Goal: Contribute content: Add original content to the website for others to see

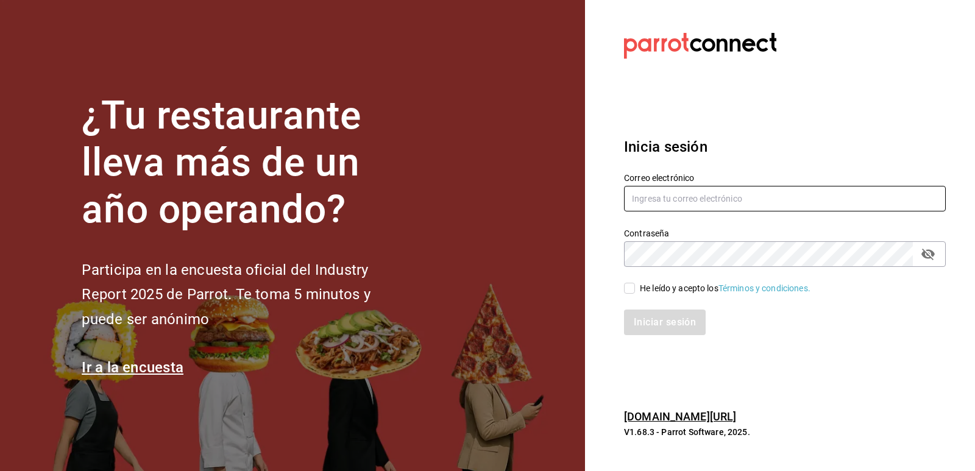
type input "[EMAIL_ADDRESS][DOMAIN_NAME]"
click at [636, 298] on div "Iniciar sesión" at bounding box center [777, 315] width 336 height 40
click at [636, 285] on label "He leído y acepto los Términos y condiciones." at bounding box center [717, 288] width 186 height 13
click at [635, 285] on input "He leído y acepto los Términos y condiciones." at bounding box center [629, 288] width 11 height 11
checkbox input "true"
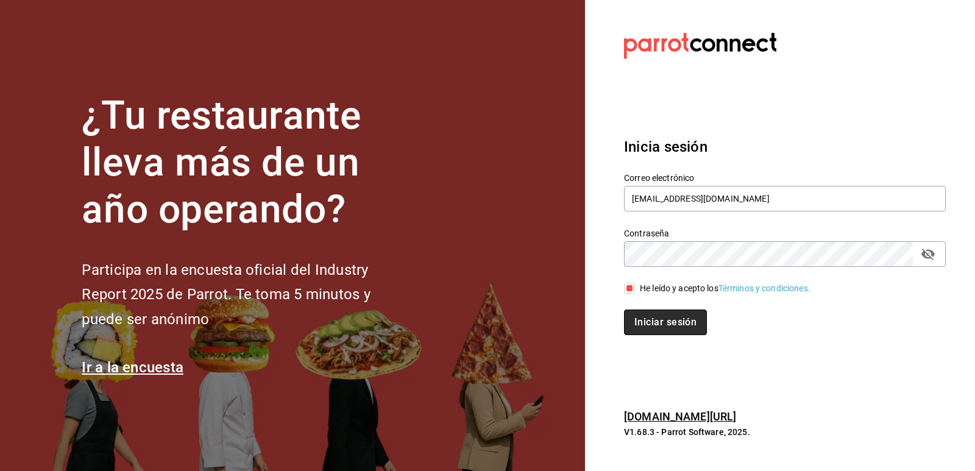
click at [644, 314] on button "Iniciar sesión" at bounding box center [665, 323] width 83 height 26
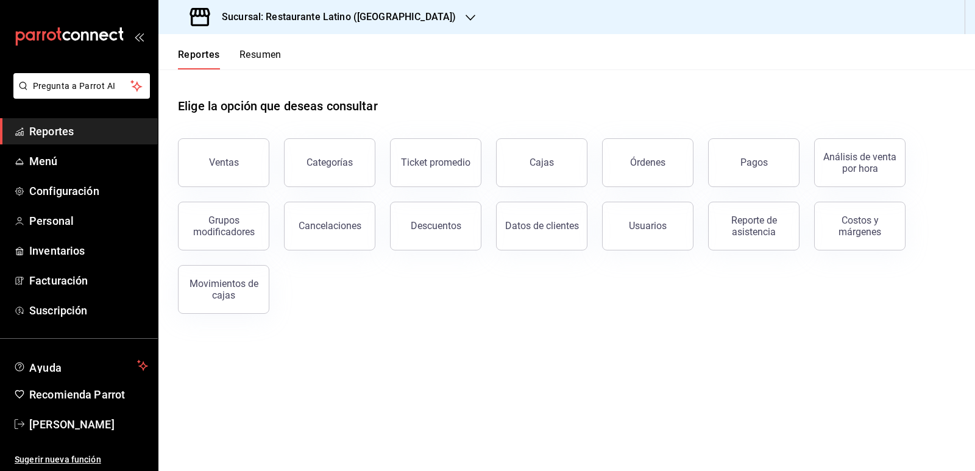
click at [380, 23] on h3 "Sucursal: Restaurante Latino ([GEOGRAPHIC_DATA])" at bounding box center [334, 17] width 244 height 15
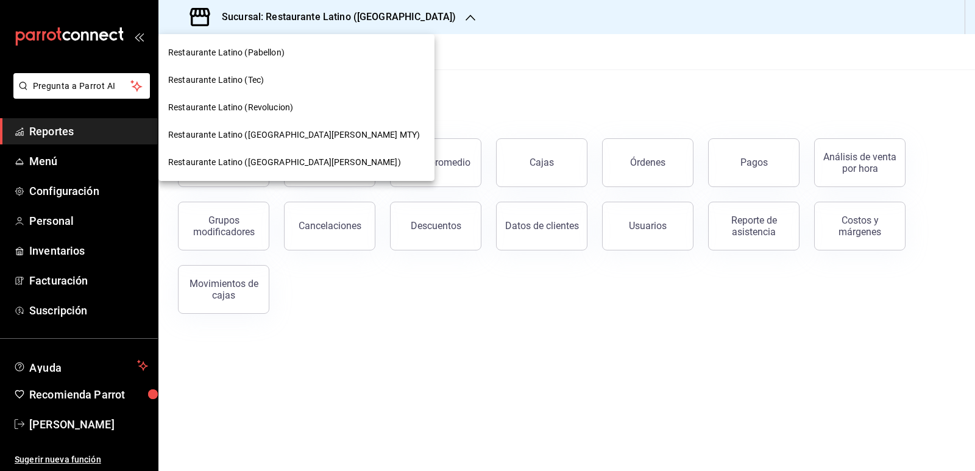
click at [272, 140] on span "Restaurante Latino ([GEOGRAPHIC_DATA][PERSON_NAME] MTY)" at bounding box center [294, 135] width 252 height 13
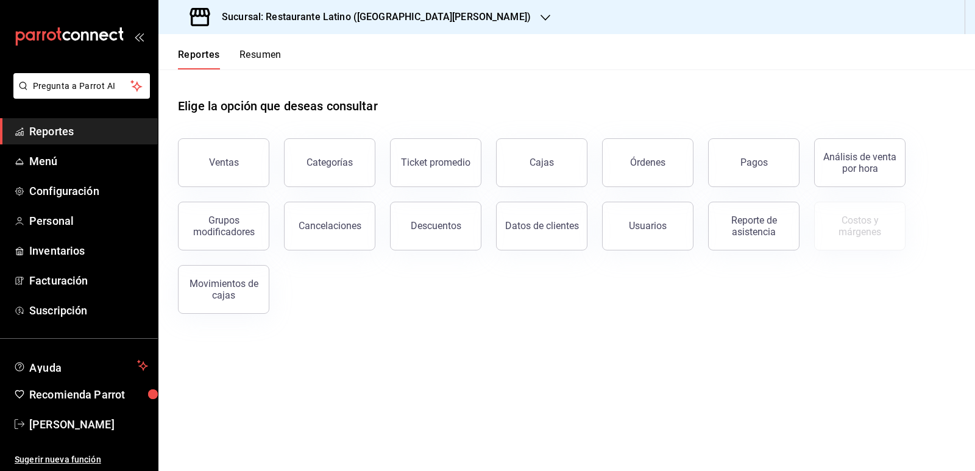
click at [282, 63] on button "Resumen" at bounding box center [261, 59] width 42 height 21
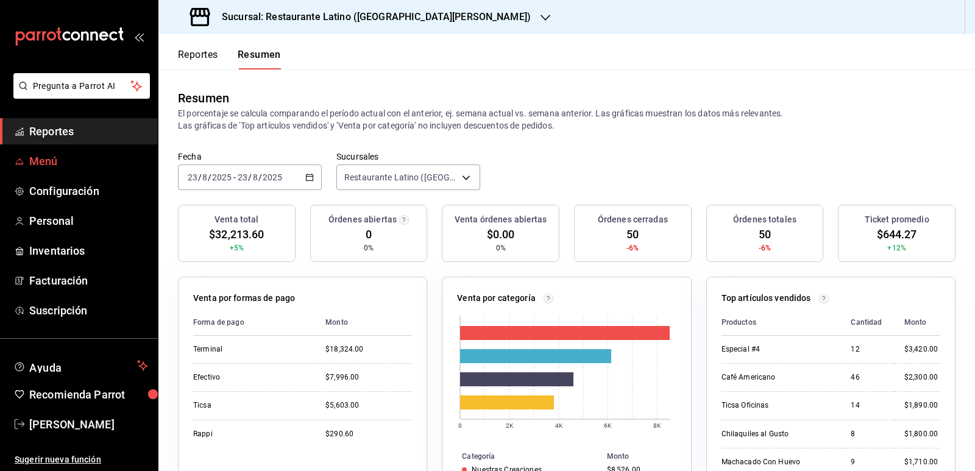
click at [55, 166] on span "Menú" at bounding box center [88, 161] width 119 height 16
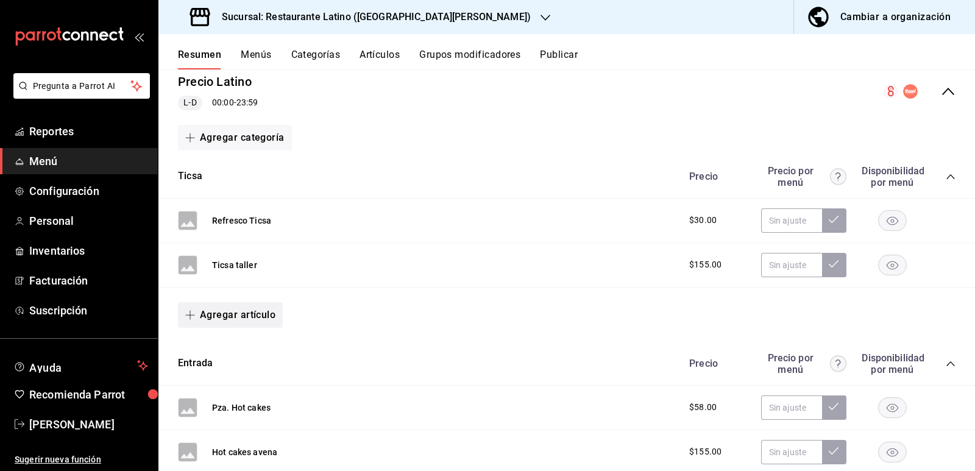
scroll to position [122, 0]
click at [246, 322] on button "Agregar artículo" at bounding box center [230, 315] width 105 height 26
click at [250, 379] on li "Artículo nuevo" at bounding box center [226, 377] width 96 height 30
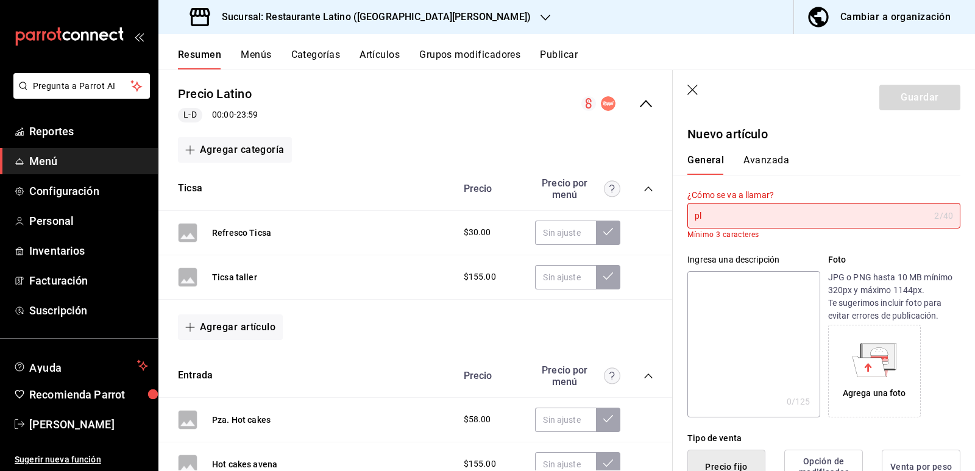
type input "p"
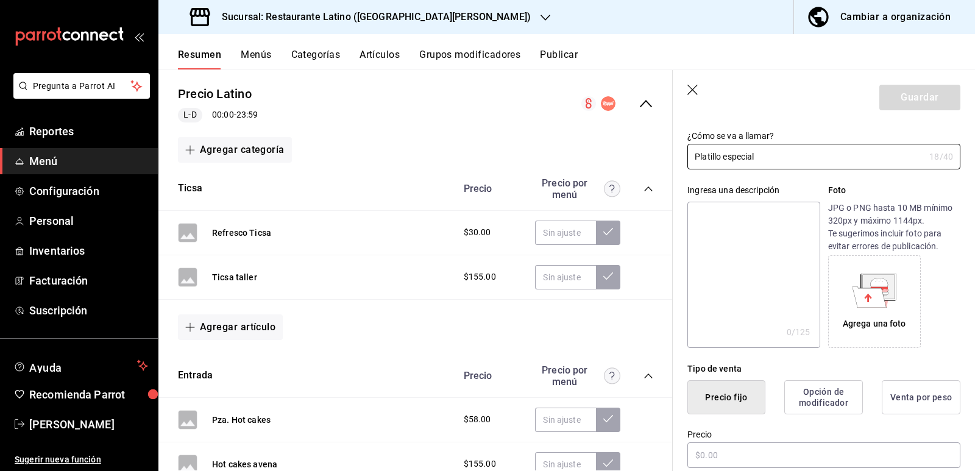
scroll to position [122, 0]
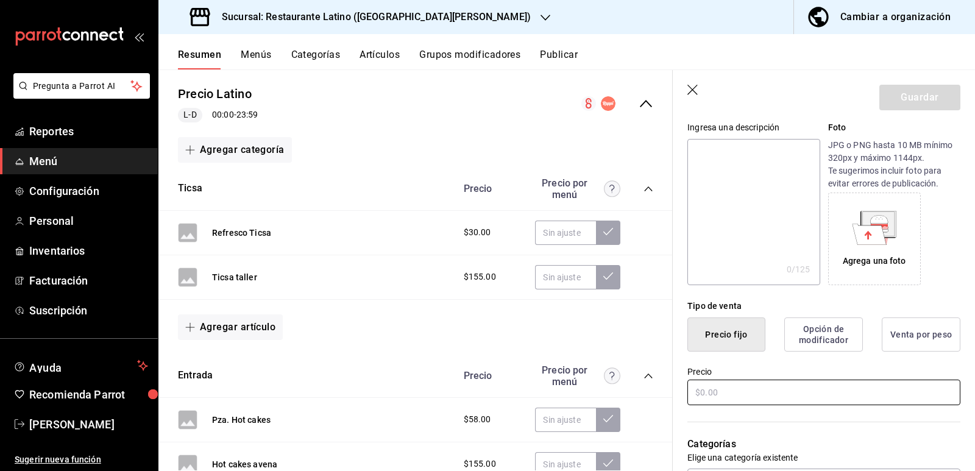
type input "Platillo especial"
click at [738, 399] on input "text" at bounding box center [823, 393] width 273 height 26
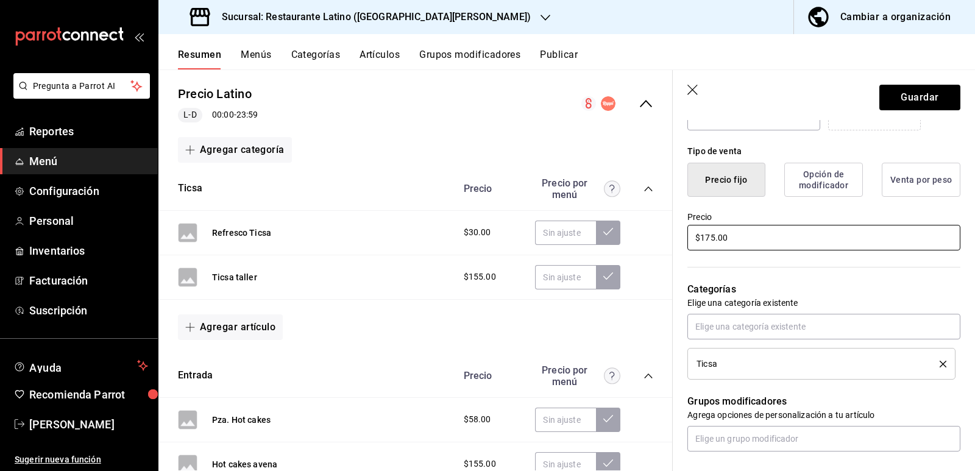
scroll to position [305, 0]
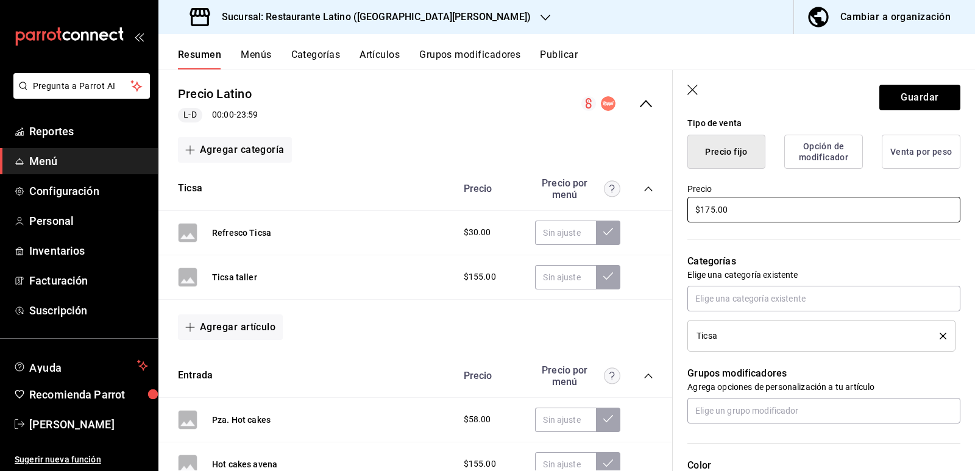
type input "$175.00"
click at [940, 333] on icon "delete" at bounding box center [943, 336] width 7 height 7
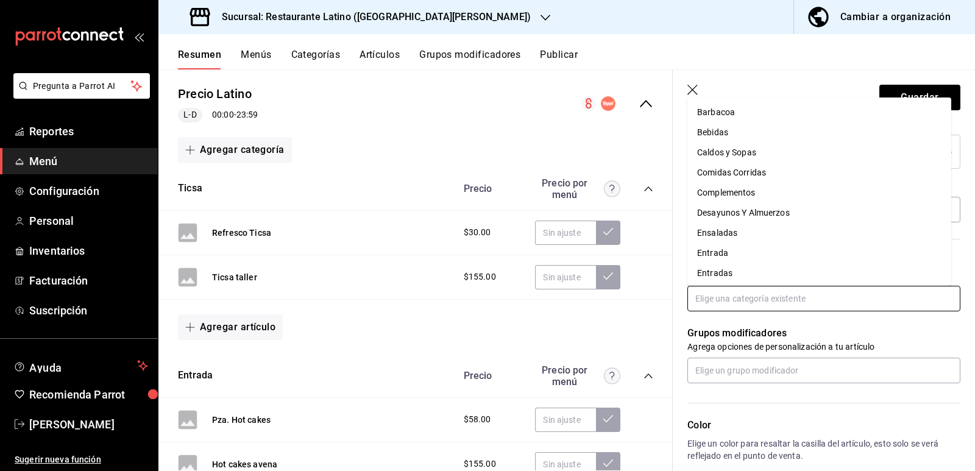
click at [854, 296] on input "text" at bounding box center [823, 299] width 273 height 26
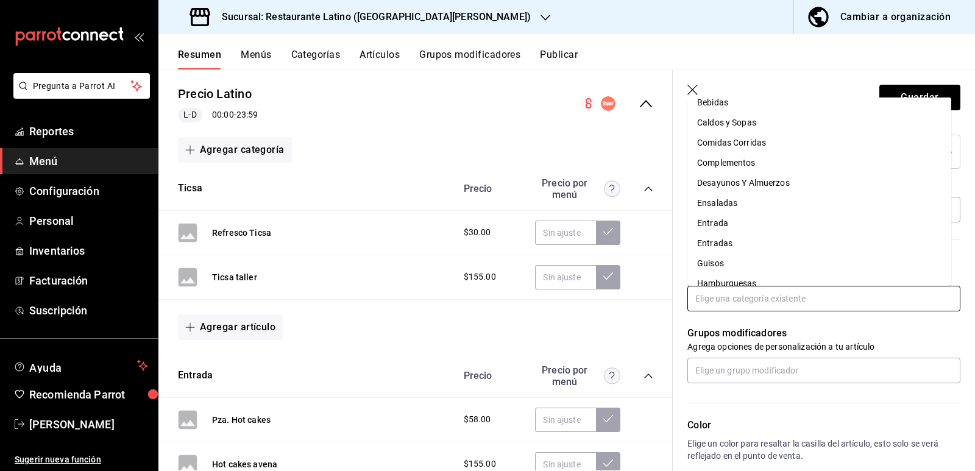
scroll to position [0, 0]
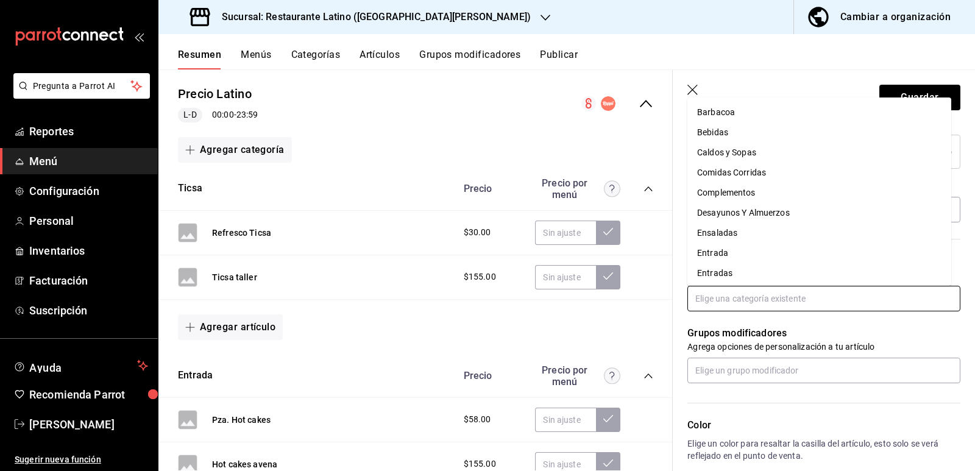
click at [756, 171] on li "Comidas Corridas" at bounding box center [819, 173] width 264 height 20
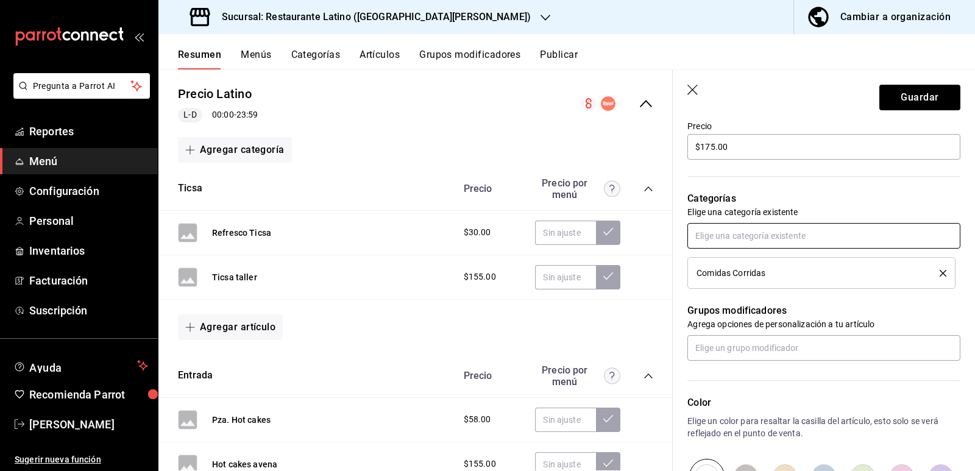
scroll to position [427, 0]
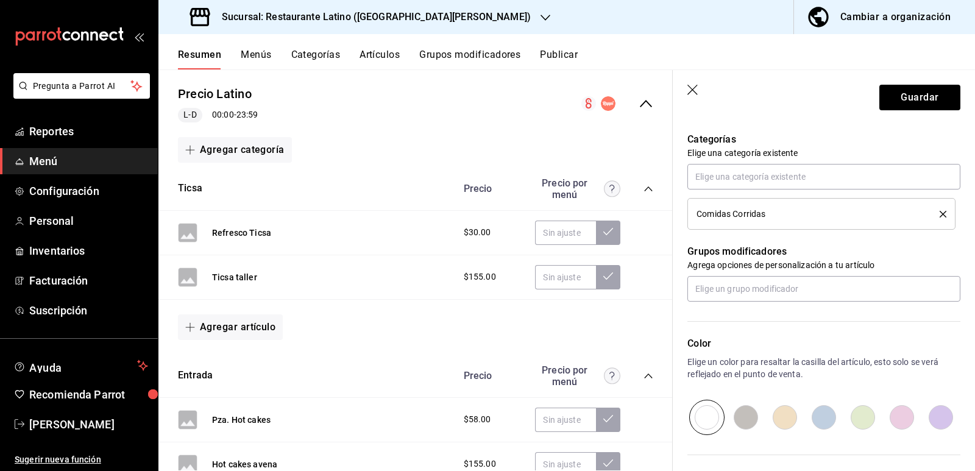
click at [757, 419] on input "radio" at bounding box center [745, 417] width 39 height 35
radio input "true"
click at [916, 104] on button "Guardar" at bounding box center [919, 98] width 81 height 26
